Goal: Check status: Check status

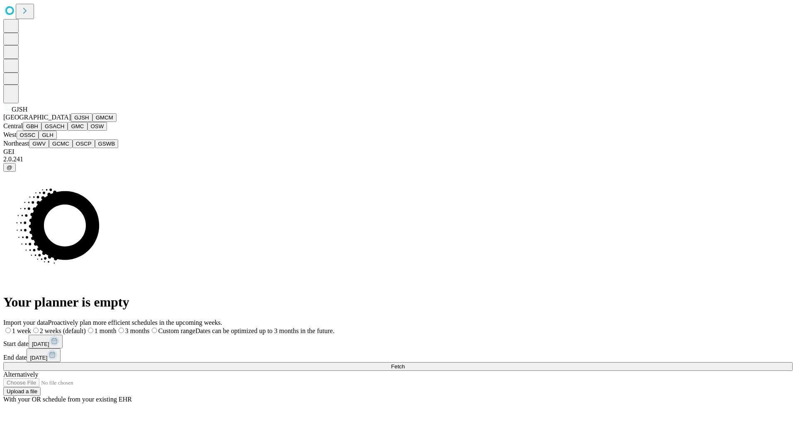
click at [71, 122] on button "GJSH" at bounding box center [82, 117] width 22 height 9
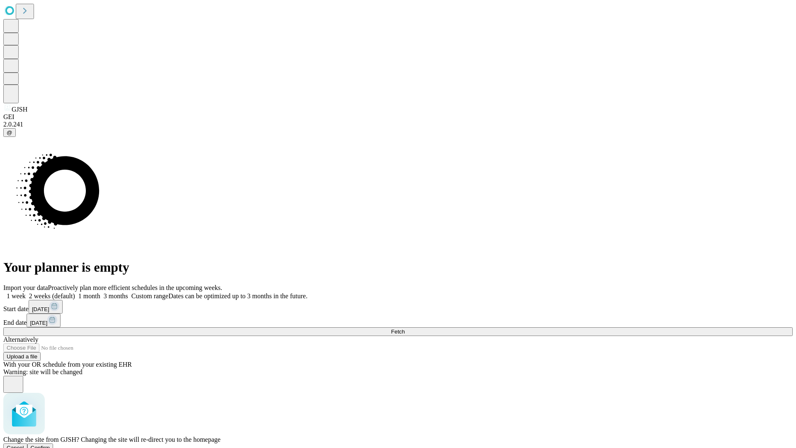
click at [50, 444] on span "Confirm" at bounding box center [40, 447] width 19 height 6
click at [100, 292] on label "1 month" at bounding box center [87, 295] width 25 height 7
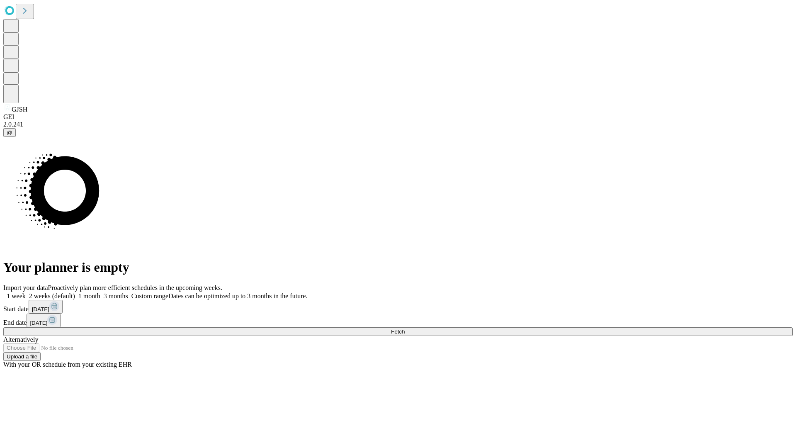
click at [405, 328] on span "Fetch" at bounding box center [398, 331] width 14 height 6
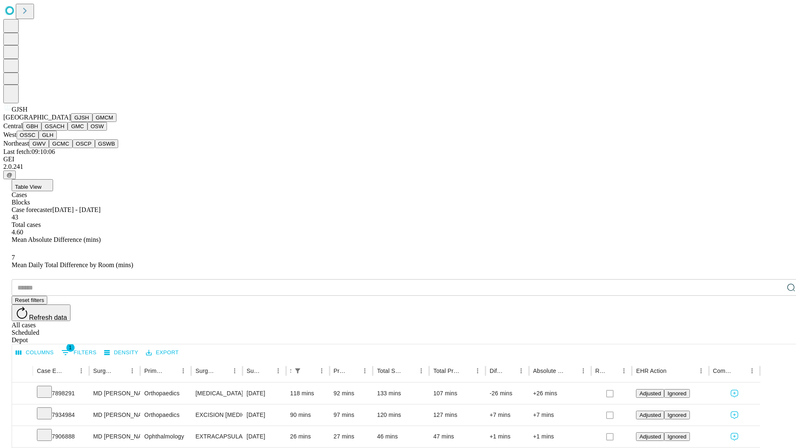
click at [92, 122] on button "GMCM" at bounding box center [104, 117] width 24 height 9
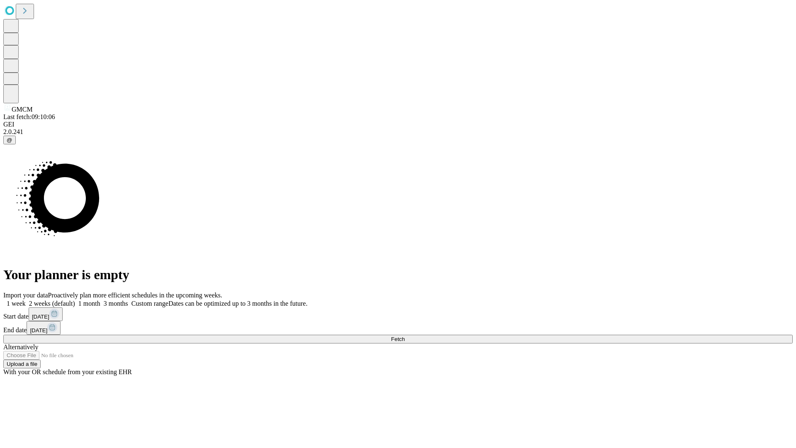
click at [100, 300] on label "1 month" at bounding box center [87, 303] width 25 height 7
click at [405, 336] on span "Fetch" at bounding box center [398, 339] width 14 height 6
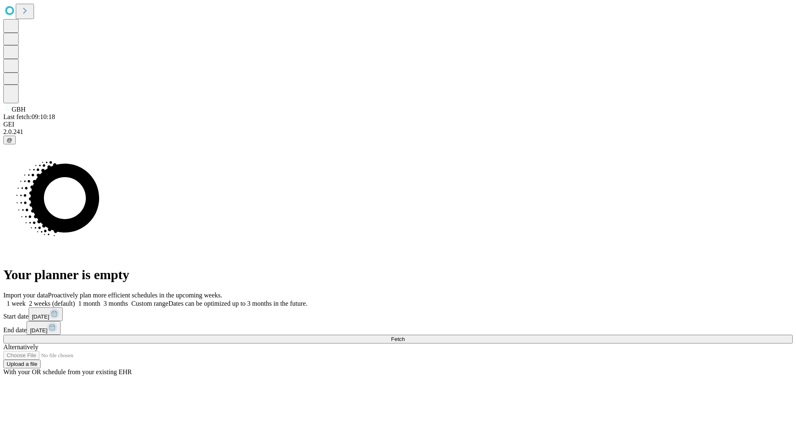
click at [100, 300] on label "1 month" at bounding box center [87, 303] width 25 height 7
click at [405, 336] on span "Fetch" at bounding box center [398, 339] width 14 height 6
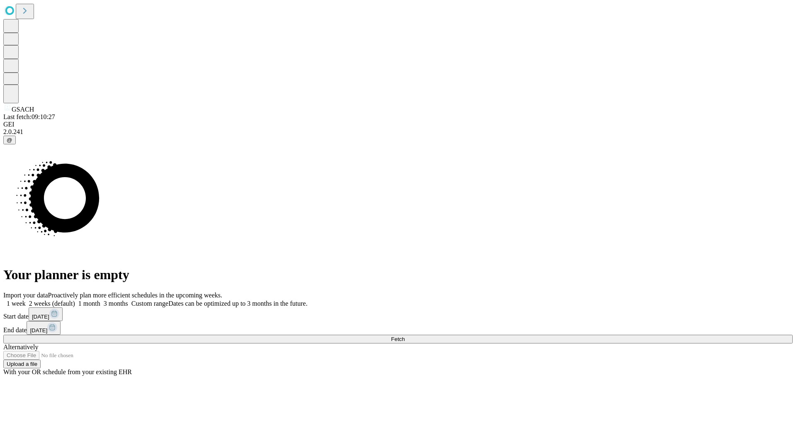
click at [100, 300] on label "1 month" at bounding box center [87, 303] width 25 height 7
click at [405, 336] on span "Fetch" at bounding box center [398, 339] width 14 height 6
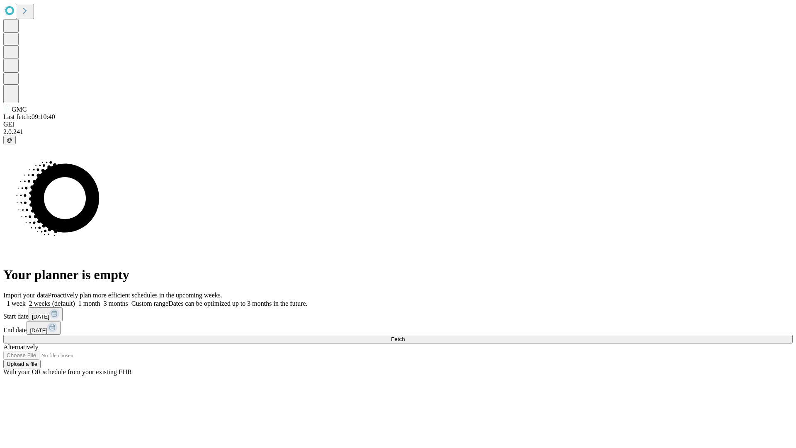
click at [100, 300] on label "1 month" at bounding box center [87, 303] width 25 height 7
click at [405, 336] on span "Fetch" at bounding box center [398, 339] width 14 height 6
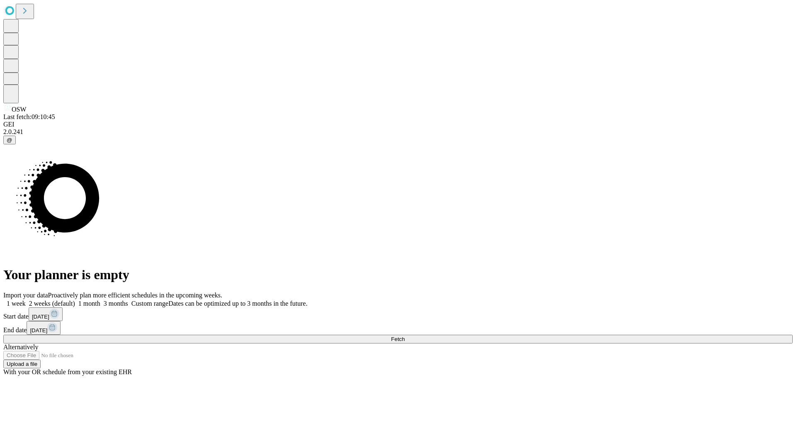
click at [100, 300] on label "1 month" at bounding box center [87, 303] width 25 height 7
click at [405, 336] on span "Fetch" at bounding box center [398, 339] width 14 height 6
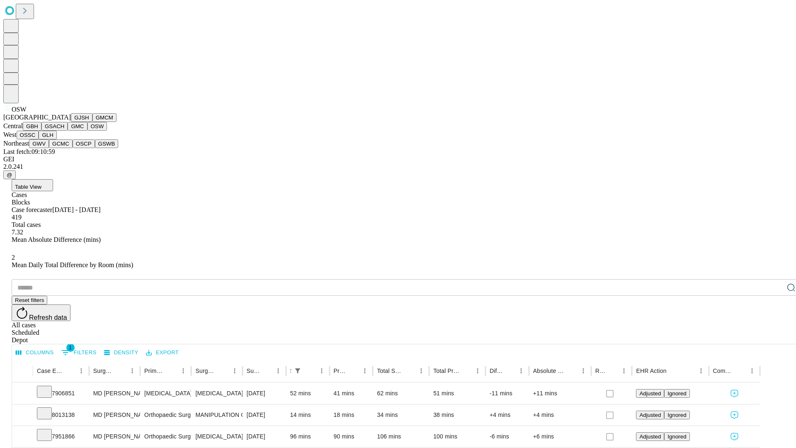
click at [39, 139] on button "OSSC" at bounding box center [28, 135] width 22 height 9
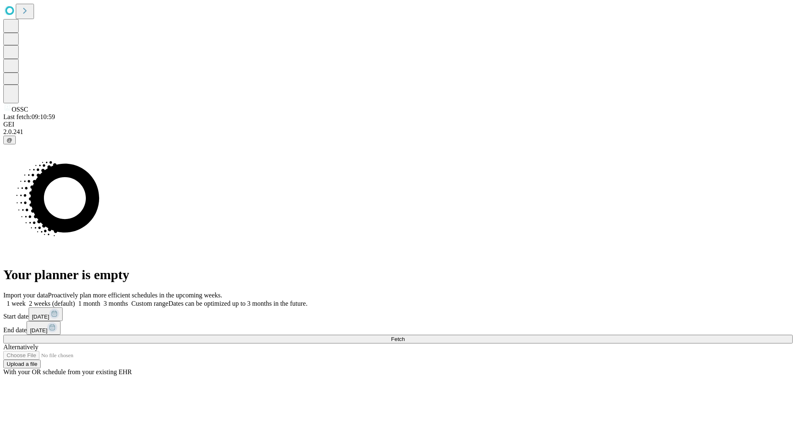
click at [100, 300] on label "1 month" at bounding box center [87, 303] width 25 height 7
click at [405, 336] on span "Fetch" at bounding box center [398, 339] width 14 height 6
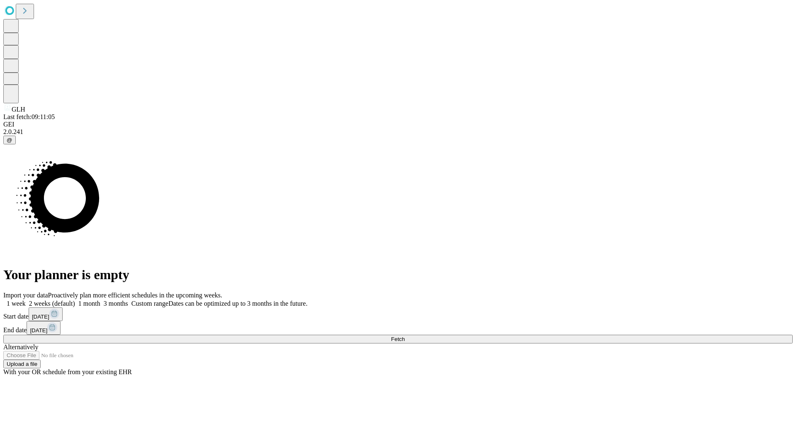
click at [100, 300] on label "1 month" at bounding box center [87, 303] width 25 height 7
click at [405, 336] on span "Fetch" at bounding box center [398, 339] width 14 height 6
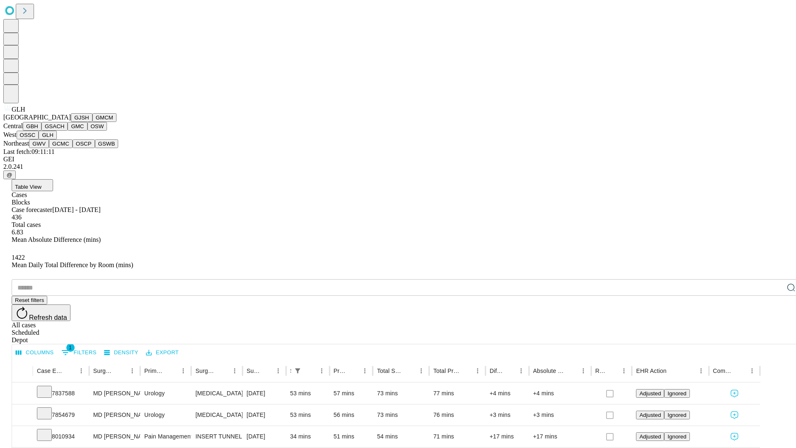
click at [49, 148] on button "GWV" at bounding box center [39, 143] width 20 height 9
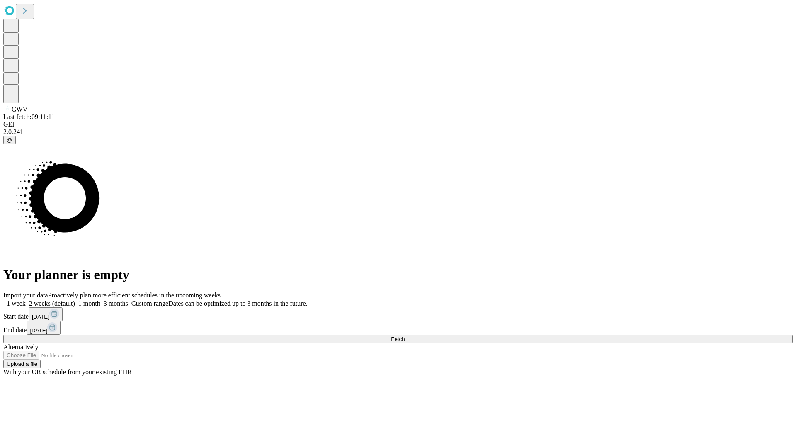
click at [405, 336] on span "Fetch" at bounding box center [398, 339] width 14 height 6
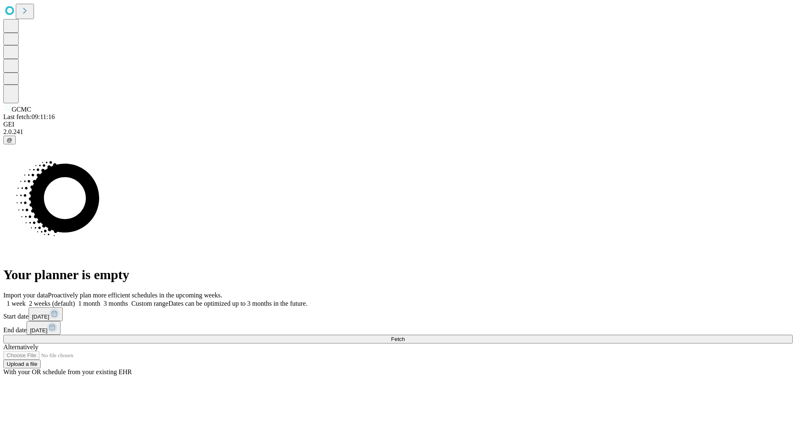
click at [100, 300] on label "1 month" at bounding box center [87, 303] width 25 height 7
click at [405, 336] on span "Fetch" at bounding box center [398, 339] width 14 height 6
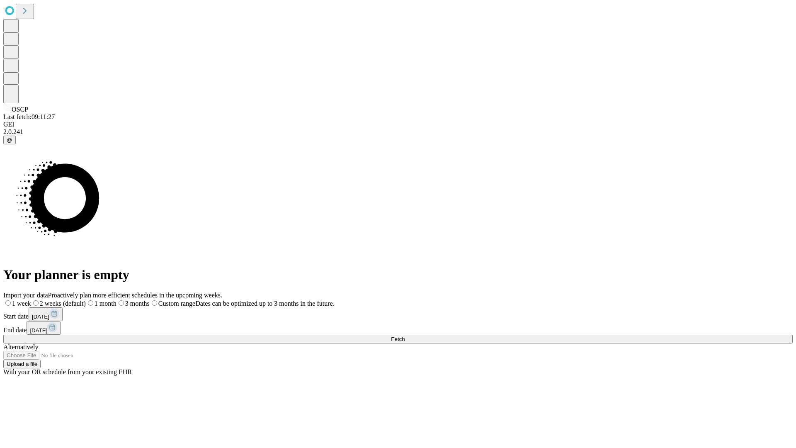
click at [116, 300] on label "1 month" at bounding box center [101, 303] width 31 height 7
click at [405, 336] on span "Fetch" at bounding box center [398, 339] width 14 height 6
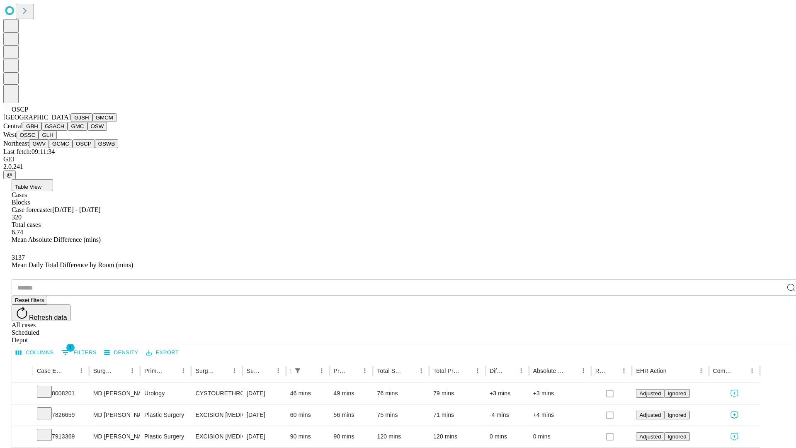
click at [95, 148] on button "GSWB" at bounding box center [107, 143] width 24 height 9
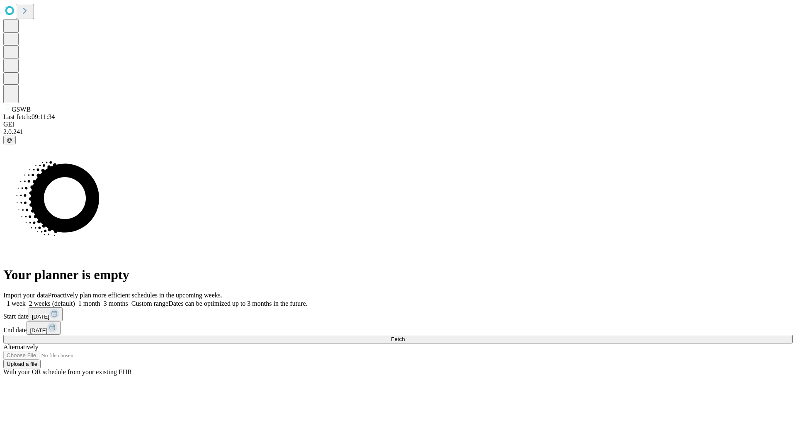
click at [405, 336] on span "Fetch" at bounding box center [398, 339] width 14 height 6
